Goal: Task Accomplishment & Management: Complete application form

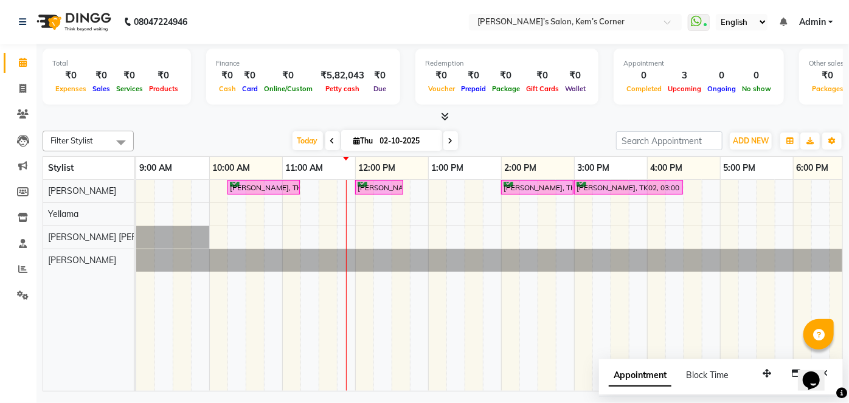
scroll to position [0, 73]
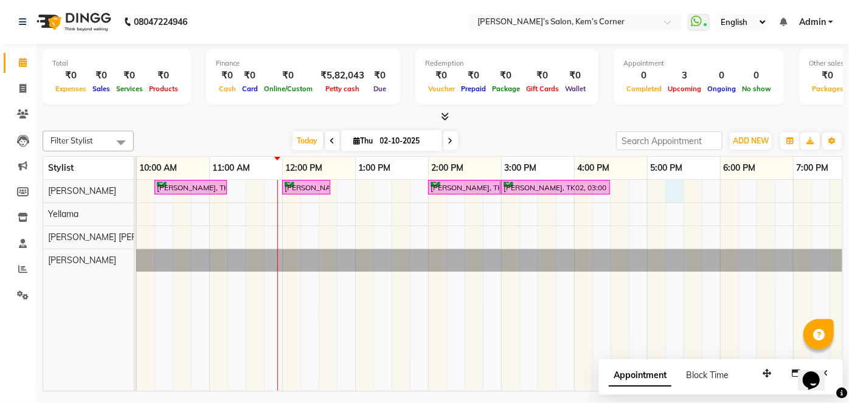
click at [676, 184] on div "[PERSON_NAME], TK01, 10:15 AM-11:15 AM, Hairwash with blowdry - Above Shoulder …" at bounding box center [537, 285] width 948 height 211
select select "50293"
select select "tentative"
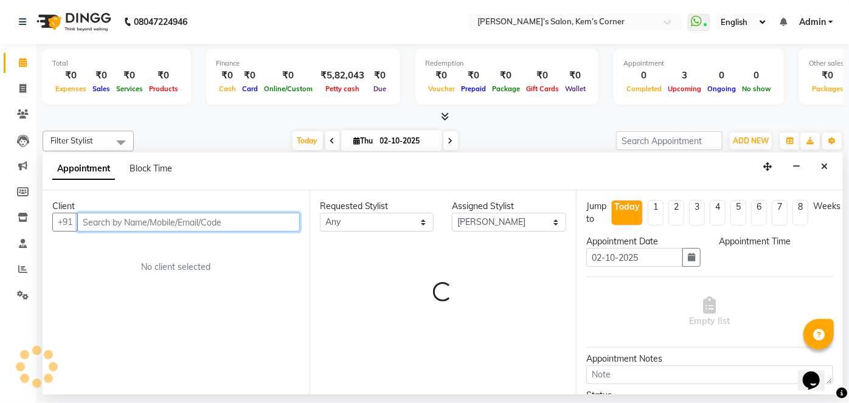
select select "1035"
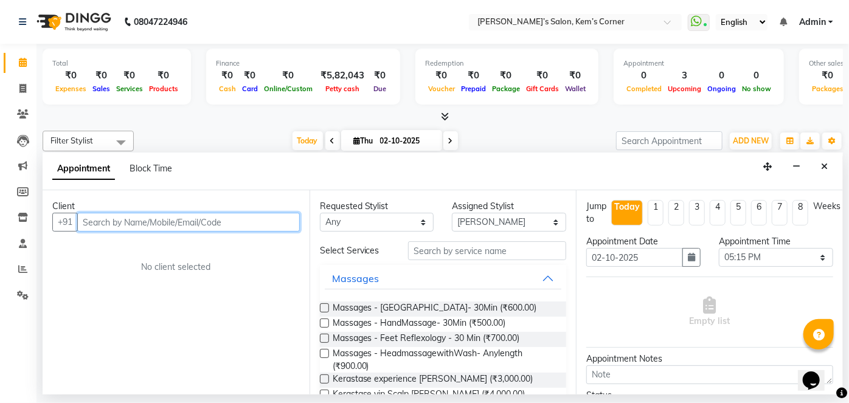
click at [215, 226] on input "text" at bounding box center [188, 222] width 222 height 19
click at [819, 164] on button "Close" at bounding box center [824, 166] width 18 height 19
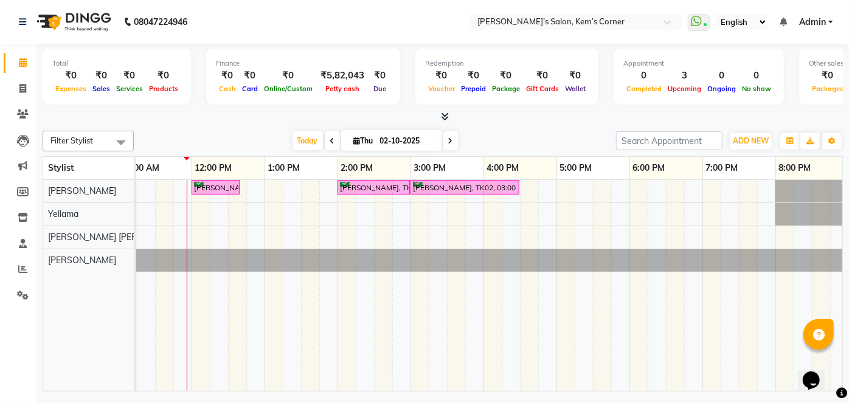
scroll to position [0, 165]
click at [591, 185] on div "[PERSON_NAME], TK01, 10:15 AM-11:15 AM, Hairwash with blowdry - Above Shoulder …" at bounding box center [445, 285] width 948 height 211
select select "50293"
select select "tentative"
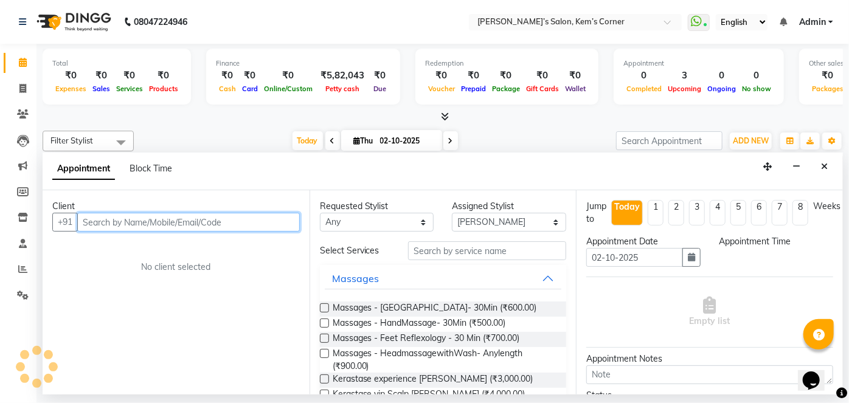
select select "1050"
click at [232, 227] on input "text" at bounding box center [188, 222] width 222 height 19
click at [190, 221] on input "text" at bounding box center [188, 222] width 222 height 19
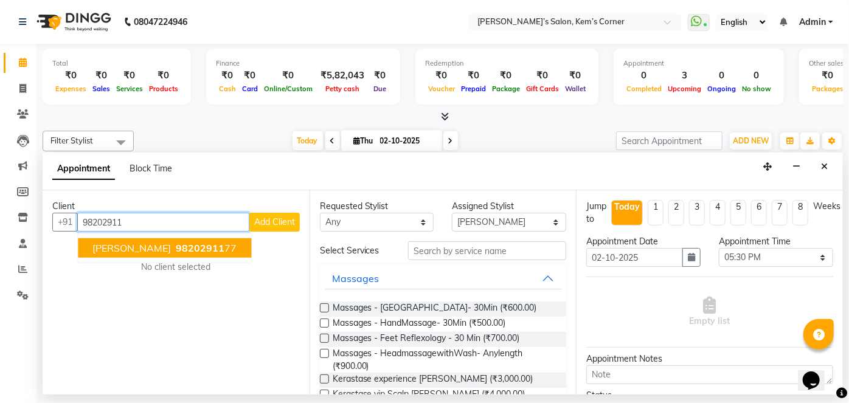
click at [137, 242] on span "[PERSON_NAME]" at bounding box center [131, 248] width 78 height 12
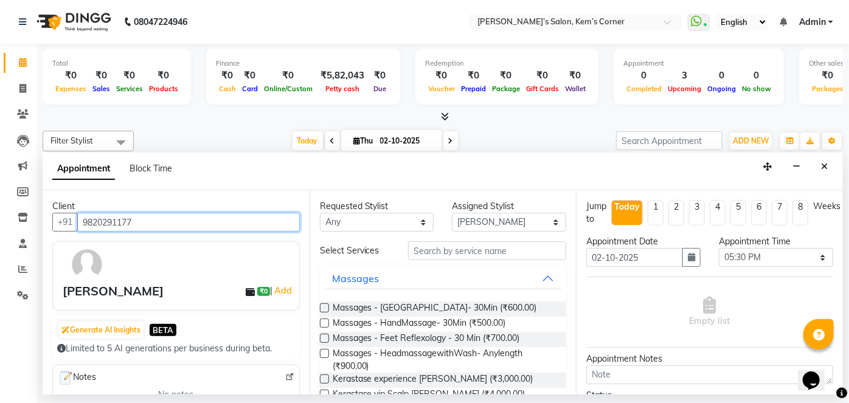
type input "9820291177"
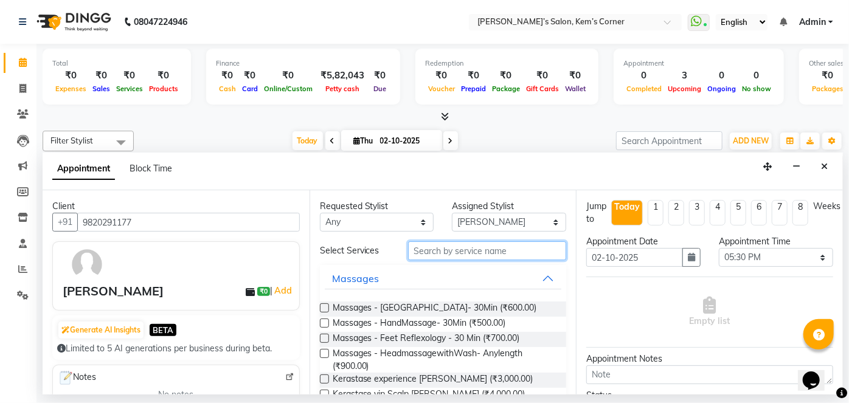
click at [449, 252] on input "text" at bounding box center [487, 250] width 158 height 19
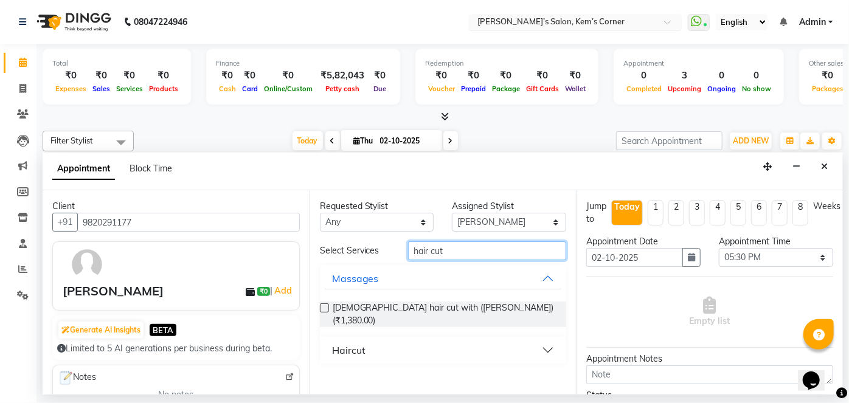
type input "hair cut"
click at [566, 30] on ng-select "Select Location × [PERSON_NAME]’s Salon, [GEOGRAPHIC_DATA]" at bounding box center [575, 22] width 213 height 16
click at [541, 339] on button "Haircut" at bounding box center [443, 350] width 237 height 22
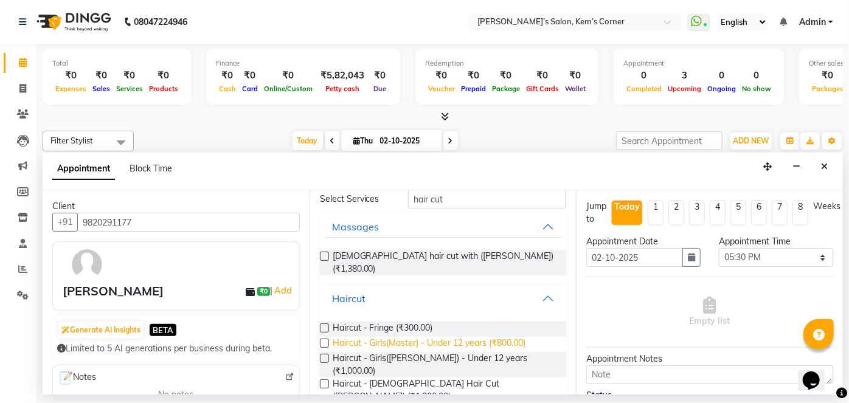
scroll to position [110, 0]
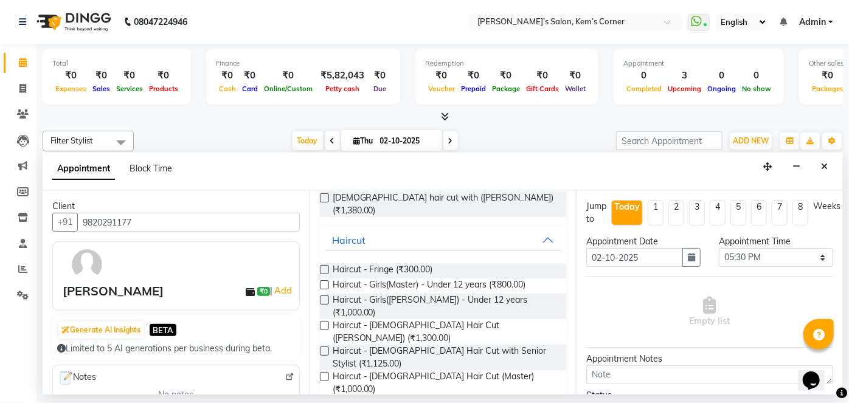
click at [478, 396] on span "Haircut - [DEMOGRAPHIC_DATA] Hair Cut ([PERSON_NAME]) (₹750.00)" at bounding box center [444, 409] width 224 height 26
checkbox input "false"
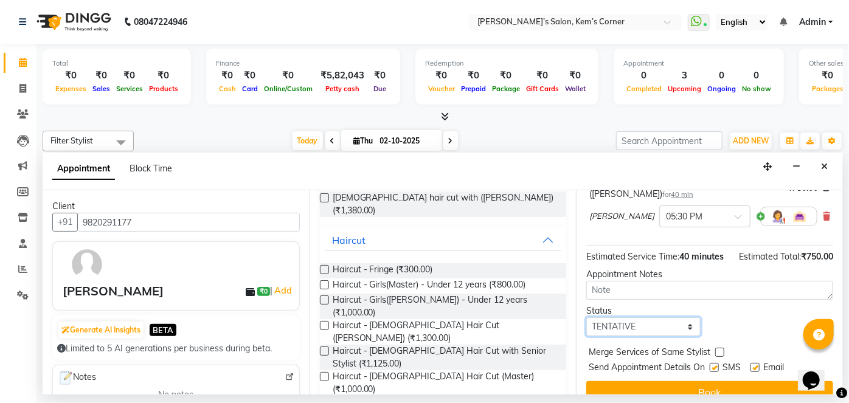
drag, startPoint x: 673, startPoint y: 326, endPoint x: 666, endPoint y: 326, distance: 6.7
click at [667, 326] on select "Select TENTATIVE CONFIRM CHECK-IN UPCOMING" at bounding box center [643, 326] width 114 height 19
select select "confirm booking"
click at [586, 317] on select "Select TENTATIVE CONFIRM CHECK-IN UPCOMING" at bounding box center [643, 326] width 114 height 19
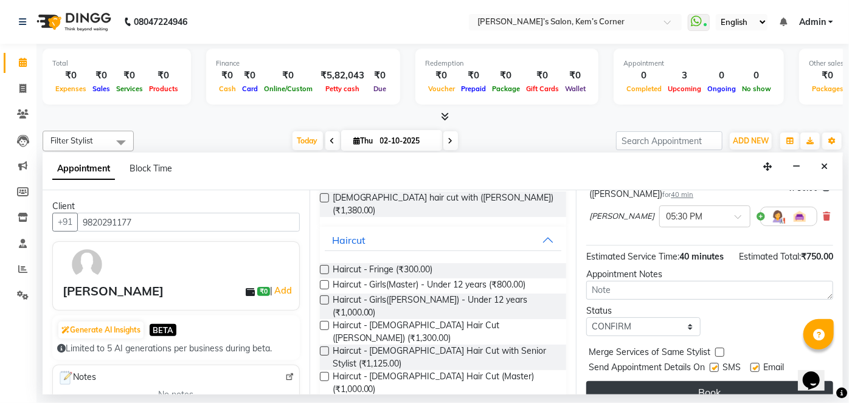
click at [714, 384] on button "Book" at bounding box center [709, 392] width 247 height 22
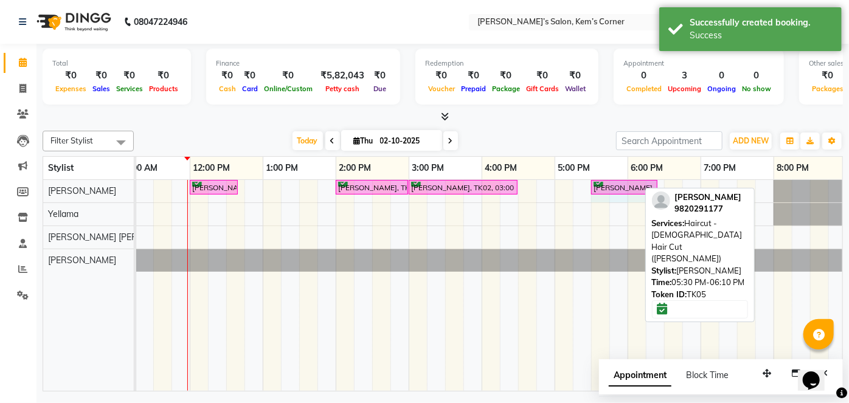
drag, startPoint x: 637, startPoint y: 187, endPoint x: 647, endPoint y: 185, distance: 9.9
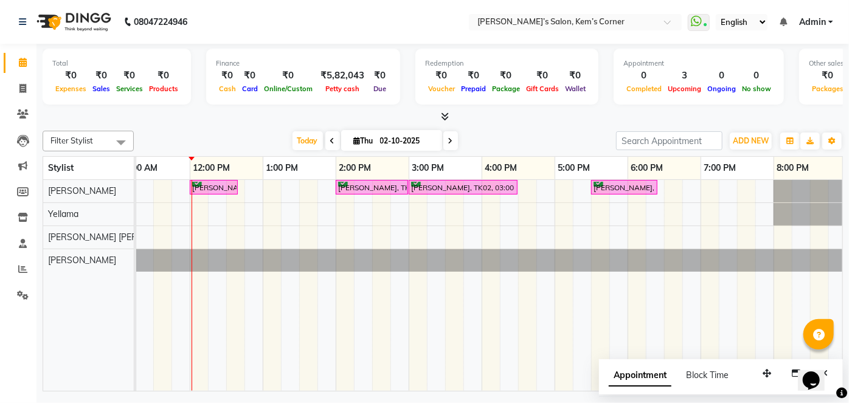
click at [760, 185] on div "[PERSON_NAME], TK01, 10:15 AM-11:15 AM, Hairwash with blowdry - Above Shoulder …" at bounding box center [445, 285] width 948 height 211
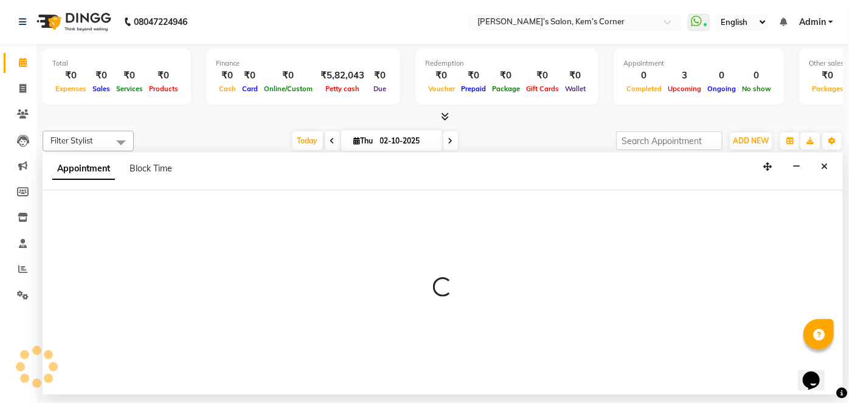
select select "50293"
select select "1185"
select select "tentative"
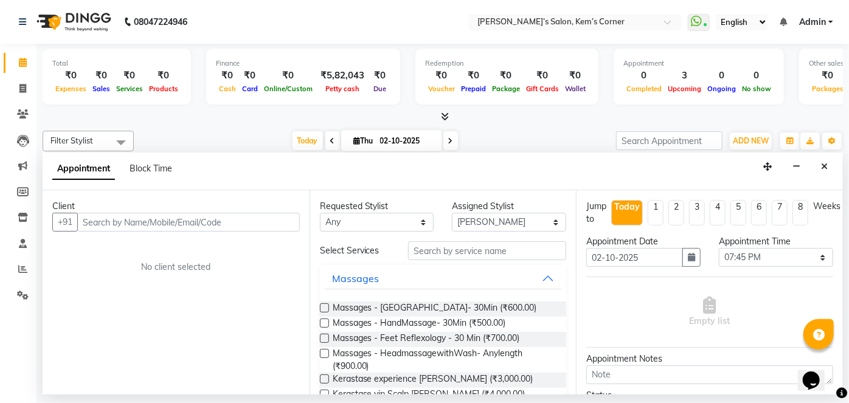
click at [179, 216] on input "text" at bounding box center [188, 222] width 222 height 19
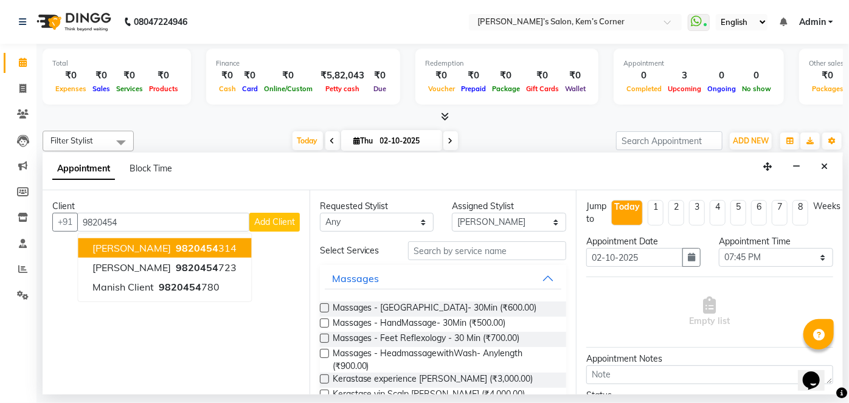
click at [208, 244] on ngb-highlight "9820454 314" at bounding box center [204, 248] width 63 height 12
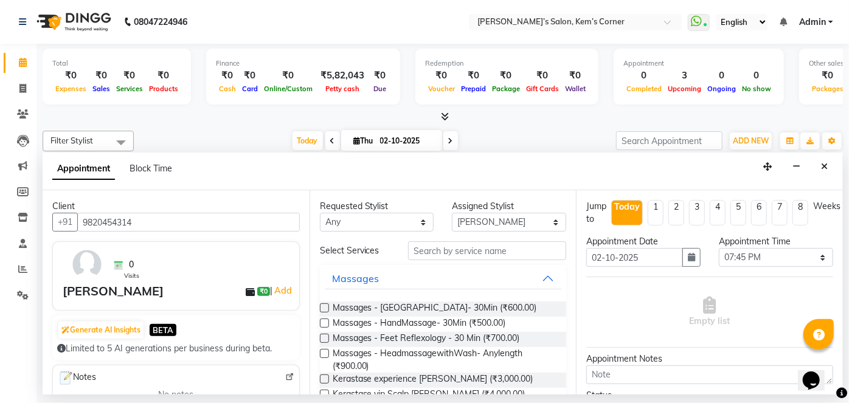
type input "9820454314"
click at [475, 247] on input "text" at bounding box center [487, 250] width 158 height 19
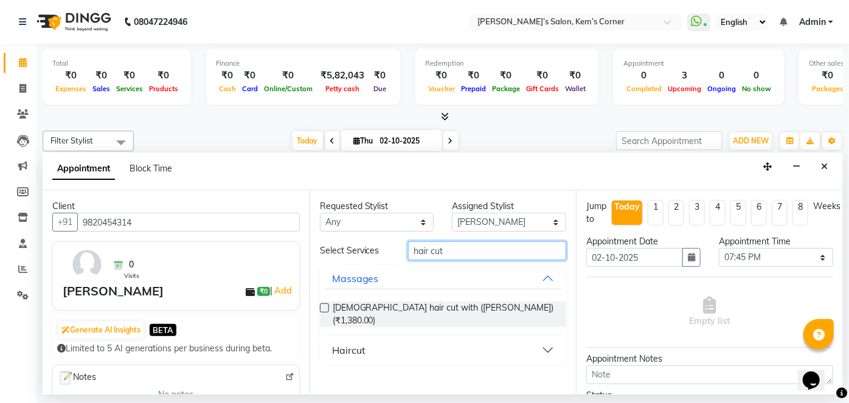
type input "hair cut"
drag, startPoint x: 542, startPoint y: 339, endPoint x: 535, endPoint y: 337, distance: 6.9
click at [541, 339] on button "Haircut" at bounding box center [443, 350] width 237 height 22
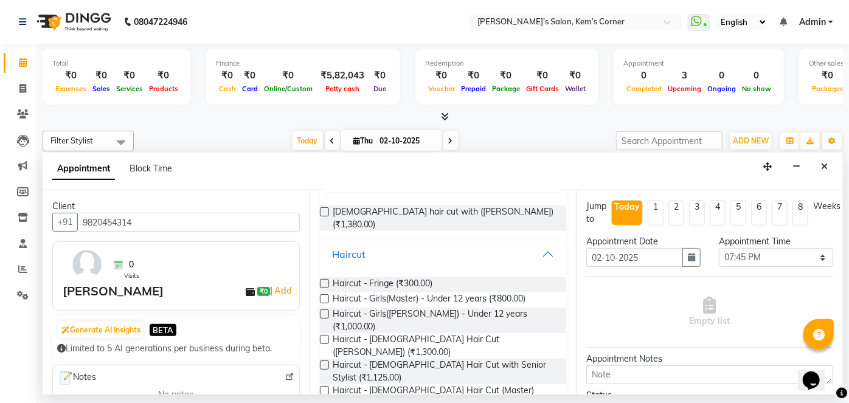
scroll to position [185, 0]
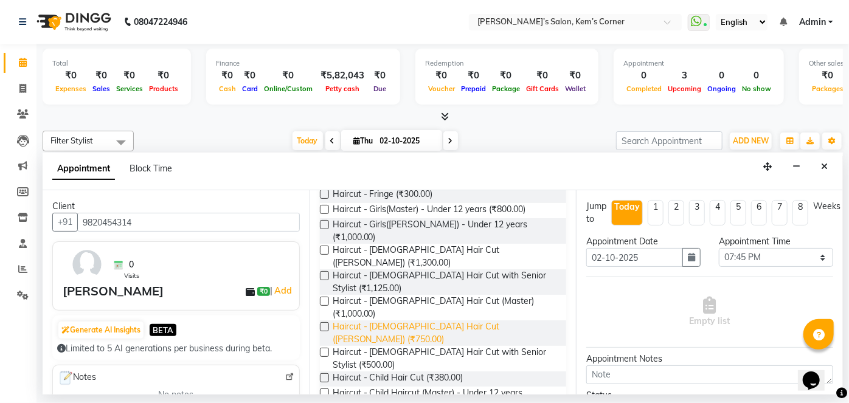
click at [452, 320] on span "Haircut - [DEMOGRAPHIC_DATA] Hair Cut ([PERSON_NAME]) (₹750.00)" at bounding box center [444, 333] width 224 height 26
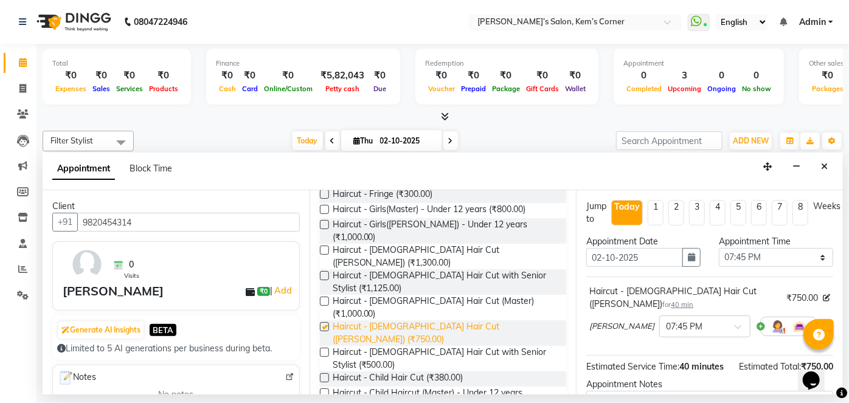
checkbox input "false"
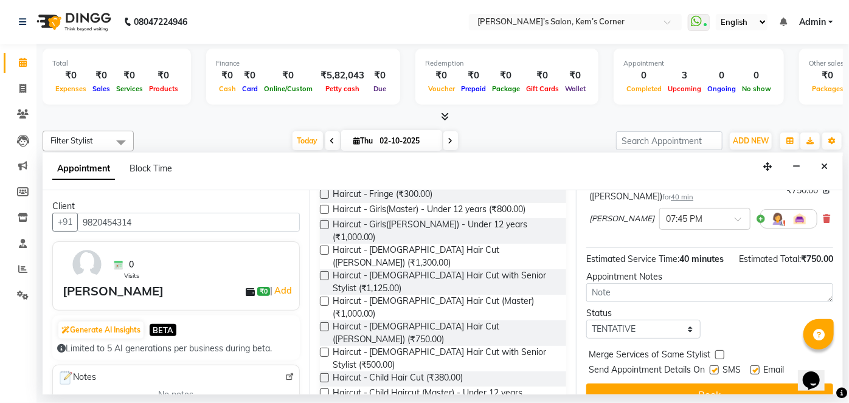
scroll to position [128, 0]
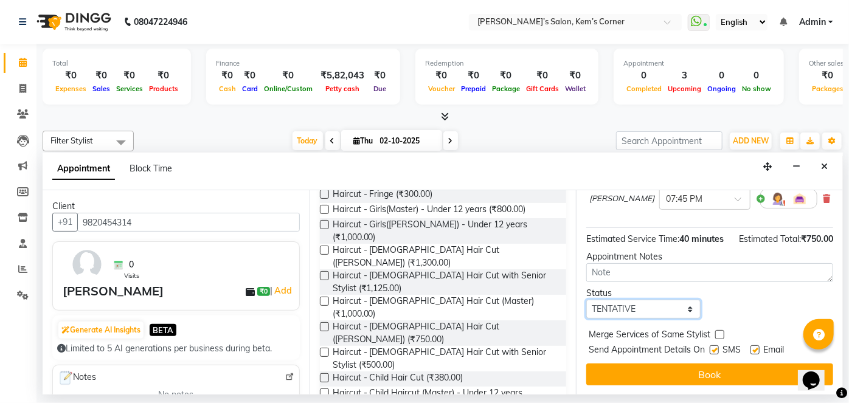
click at [684, 305] on select "Select TENTATIVE CONFIRM CHECK-IN UPCOMING" at bounding box center [643, 309] width 114 height 19
select select "confirm booking"
click at [586, 300] on select "Select TENTATIVE CONFIRM CHECK-IN UPCOMING" at bounding box center [643, 309] width 114 height 19
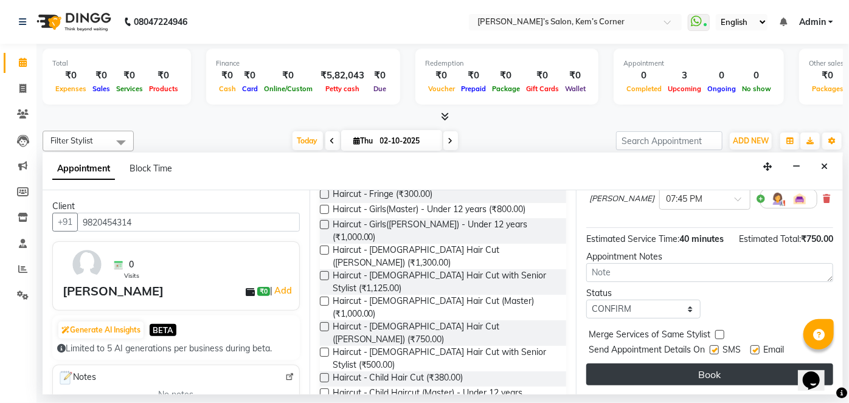
click at [673, 369] on button "Book" at bounding box center [709, 374] width 247 height 22
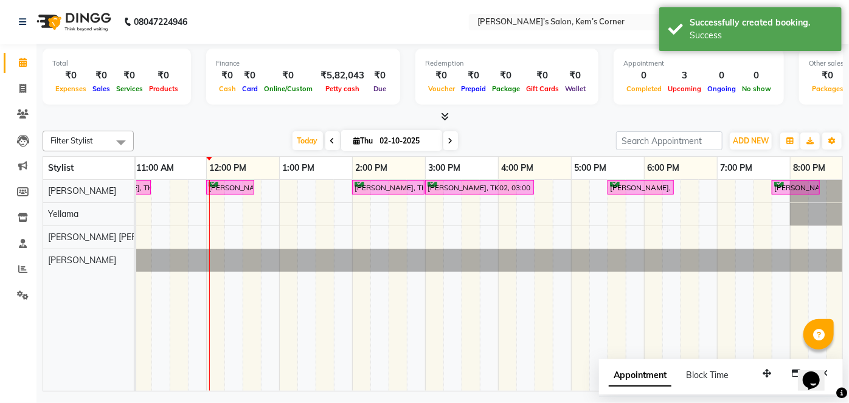
scroll to position [0, 123]
